Goal: Go to known website: Access a specific website the user already knows

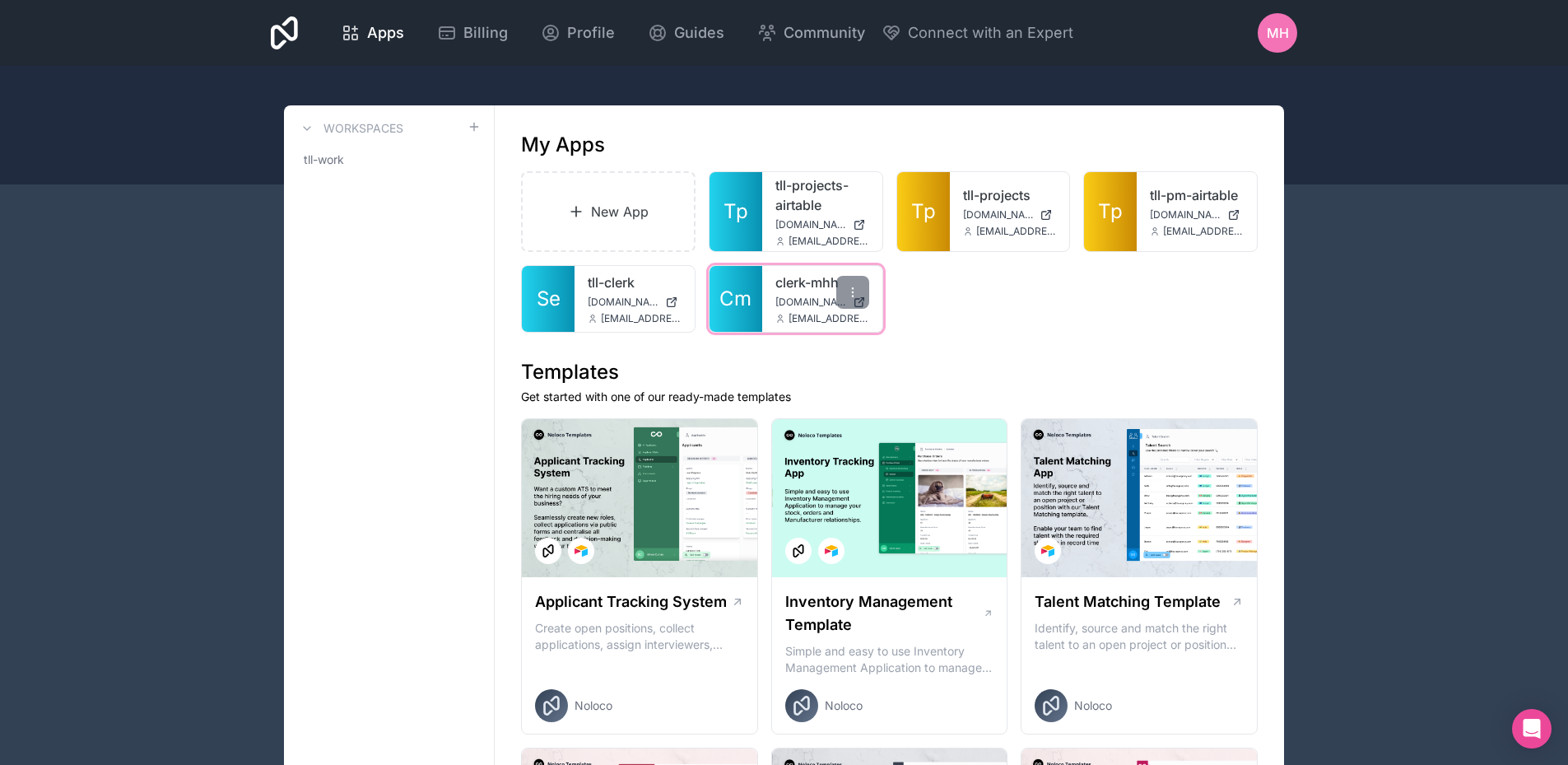
click at [796, 297] on span "[DOMAIN_NAME]" at bounding box center [811, 303] width 71 height 13
click at [740, 303] on span "Cm" at bounding box center [736, 299] width 33 height 27
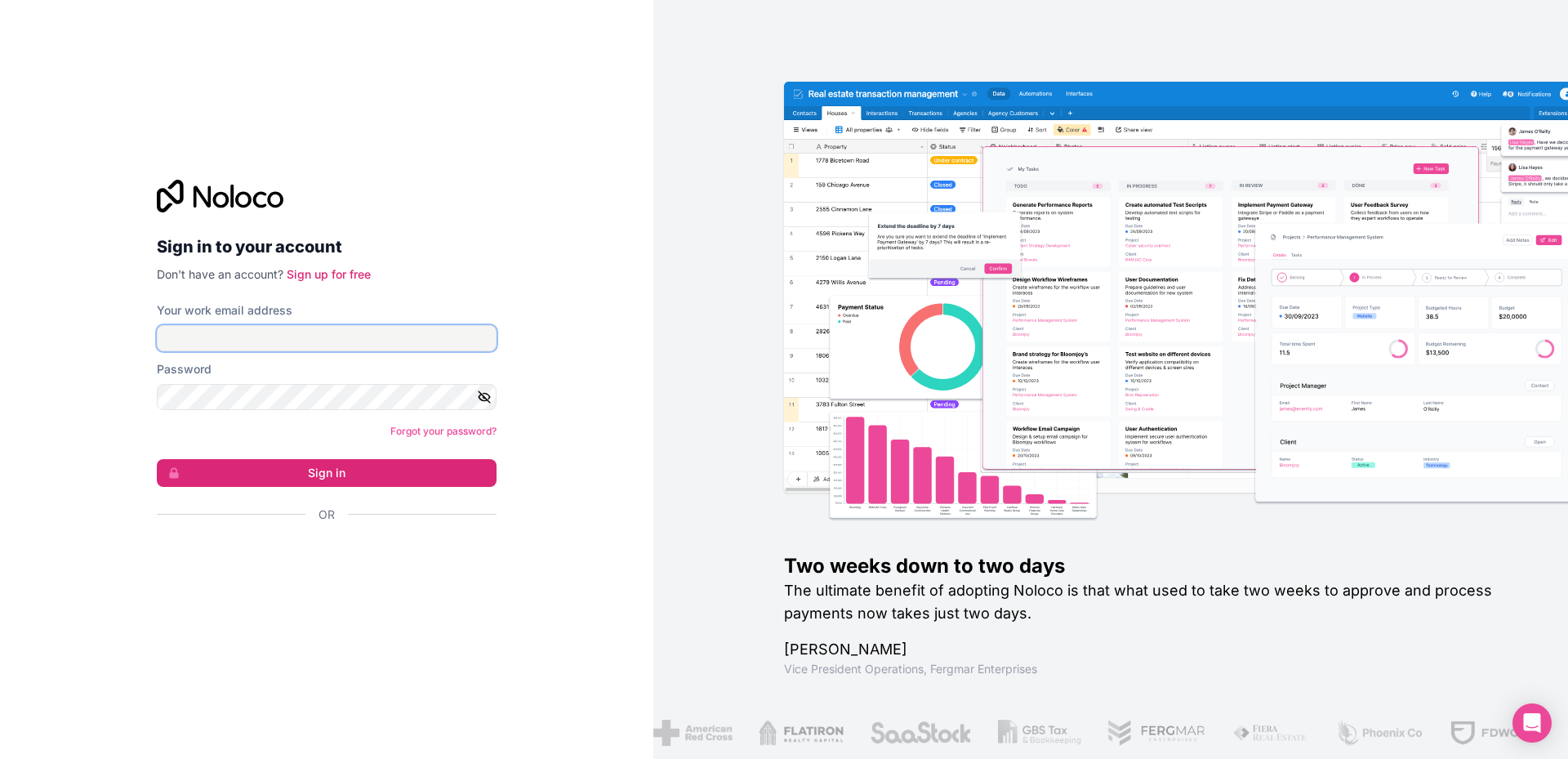
type input "[EMAIL_ADDRESS][DOMAIN_NAME]"
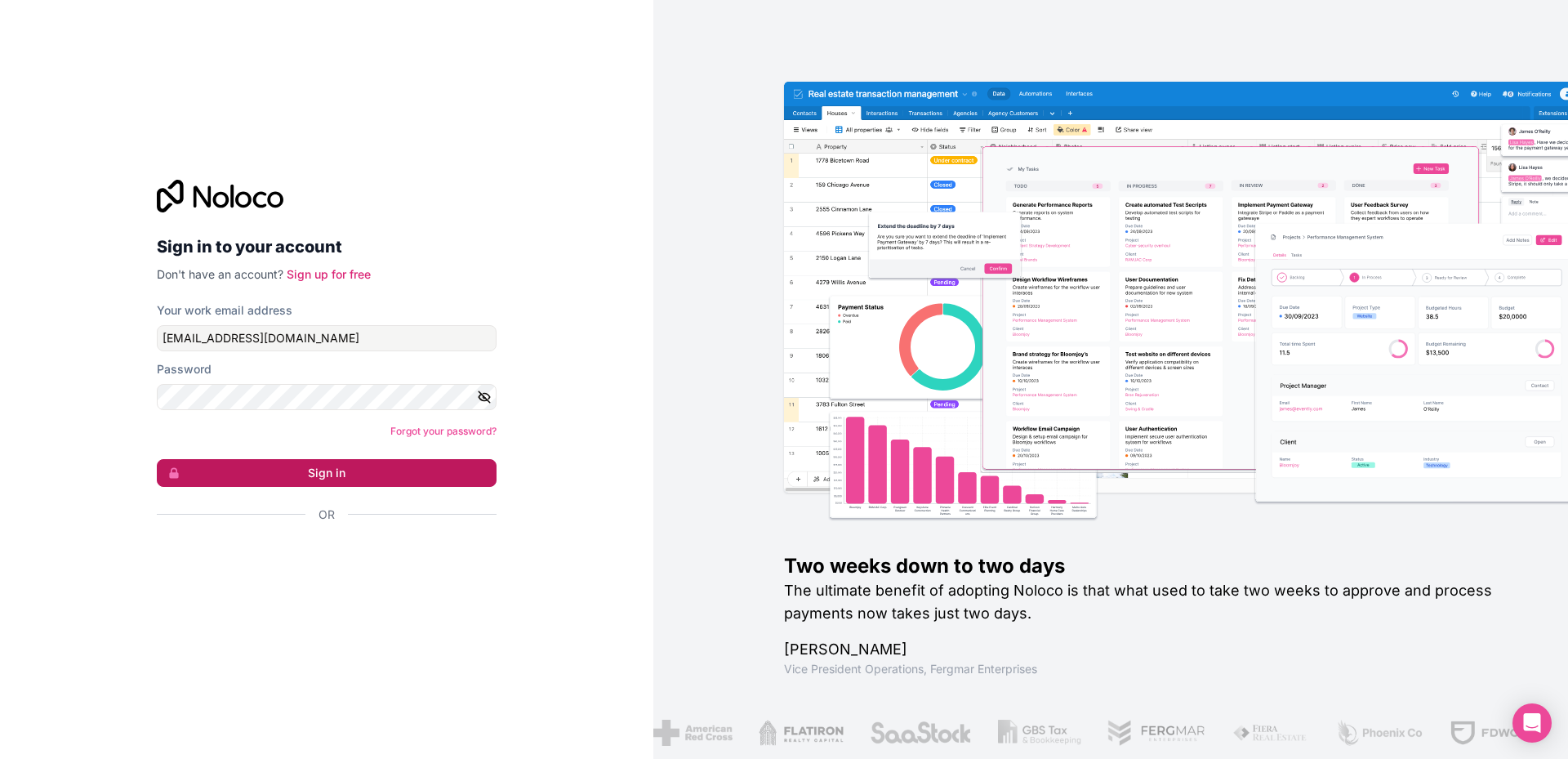
click at [339, 477] on button "Sign in" at bounding box center [327, 472] width 340 height 28
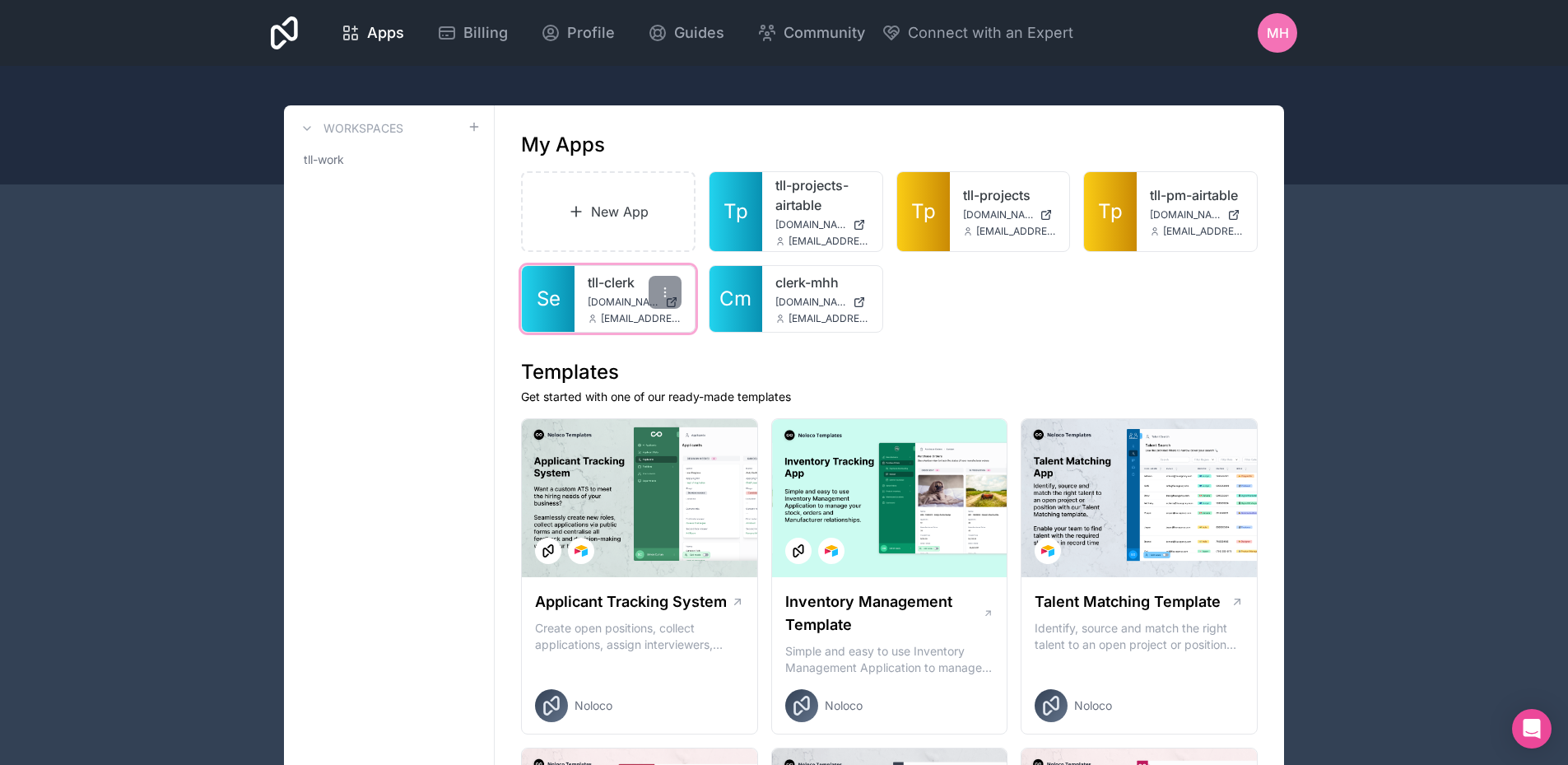
click at [615, 298] on span "[DOMAIN_NAME]" at bounding box center [624, 303] width 71 height 13
